Goal: Information Seeking & Learning: Check status

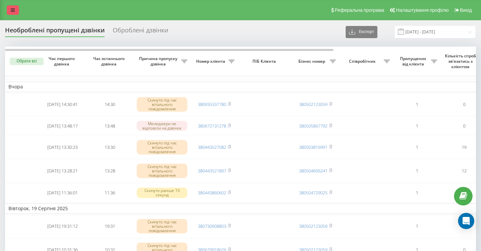
click at [13, 11] on icon at bounding box center [13, 10] width 4 height 5
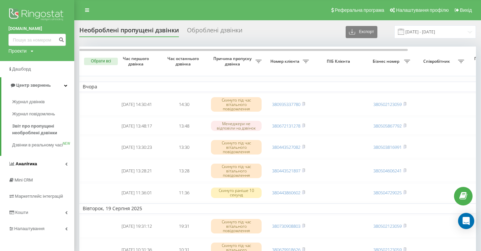
click at [34, 166] on span "Аналiтика" at bounding box center [27, 163] width 22 height 5
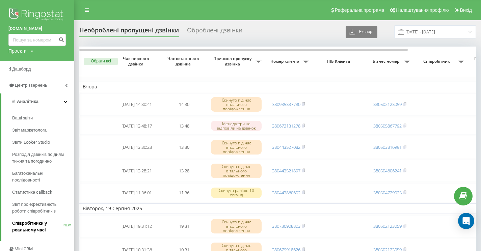
click at [29, 220] on span "Співробітники у реальному часі" at bounding box center [37, 227] width 51 height 14
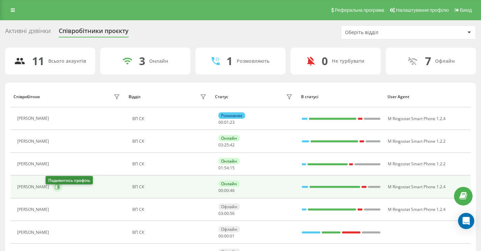
click at [55, 190] on icon at bounding box center [57, 186] width 5 height 5
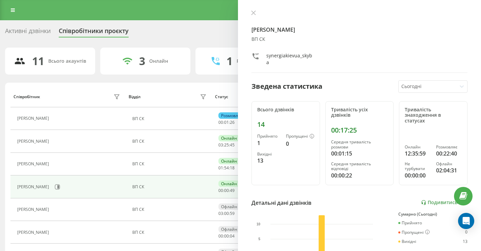
scroll to position [131, 0]
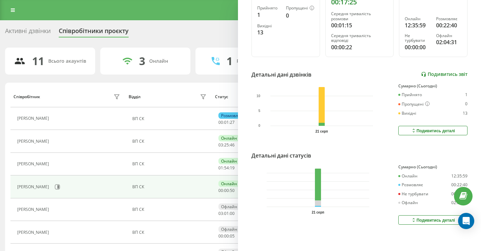
click at [439, 72] on link "Подивитись звіт" at bounding box center [444, 75] width 47 height 6
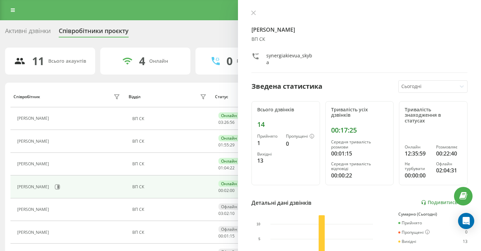
click at [140, 40] on div "Активні дзвінки Співробітники проєкту Оберіть відділ" at bounding box center [240, 32] width 471 height 14
click at [8, 12] on link at bounding box center [13, 9] width 12 height 9
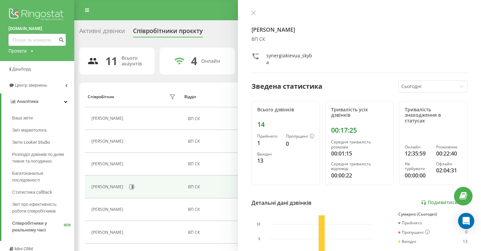
click at [159, 20] on div "Реферальна програма Налаштування профілю Вихід" at bounding box center [240, 10] width 481 height 20
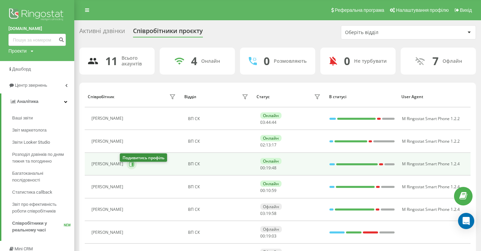
click at [127, 170] on button at bounding box center [132, 164] width 10 height 10
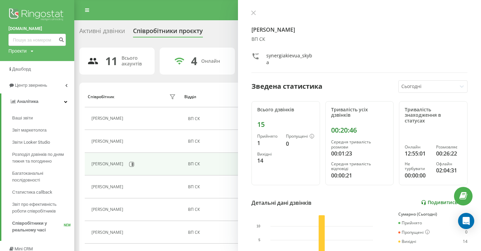
click at [439, 200] on link "Подивитись звіт" at bounding box center [444, 203] width 47 height 6
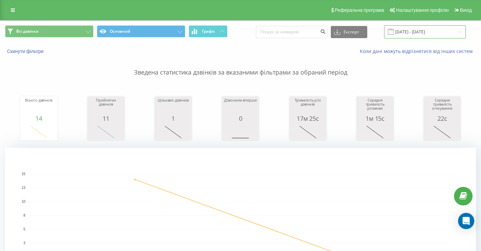
click at [419, 36] on input "21.08.2025 - 21.08.2025" at bounding box center [425, 31] width 82 height 13
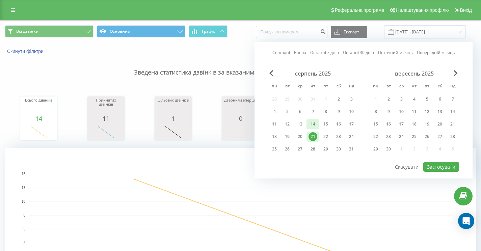
click at [317, 128] on div "14" at bounding box center [313, 124] width 9 height 9
click at [302, 141] on div "20" at bounding box center [300, 136] width 9 height 9
click at [435, 171] on button "Застосувати" at bounding box center [441, 167] width 36 height 10
type input "14.08.2025 - 20.08.2025"
